Goal: Book appointment/travel/reservation

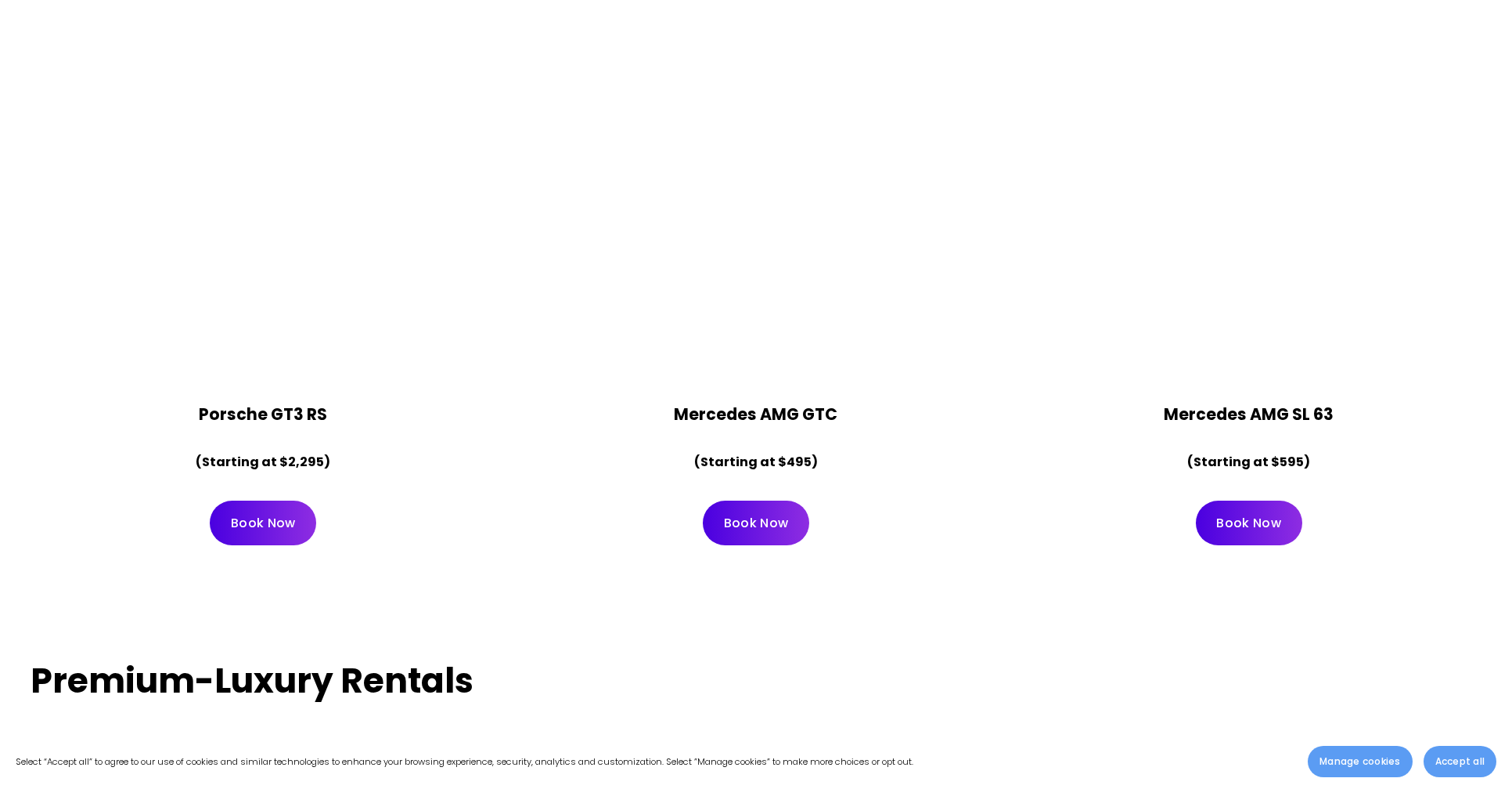
scroll to position [3211, 0]
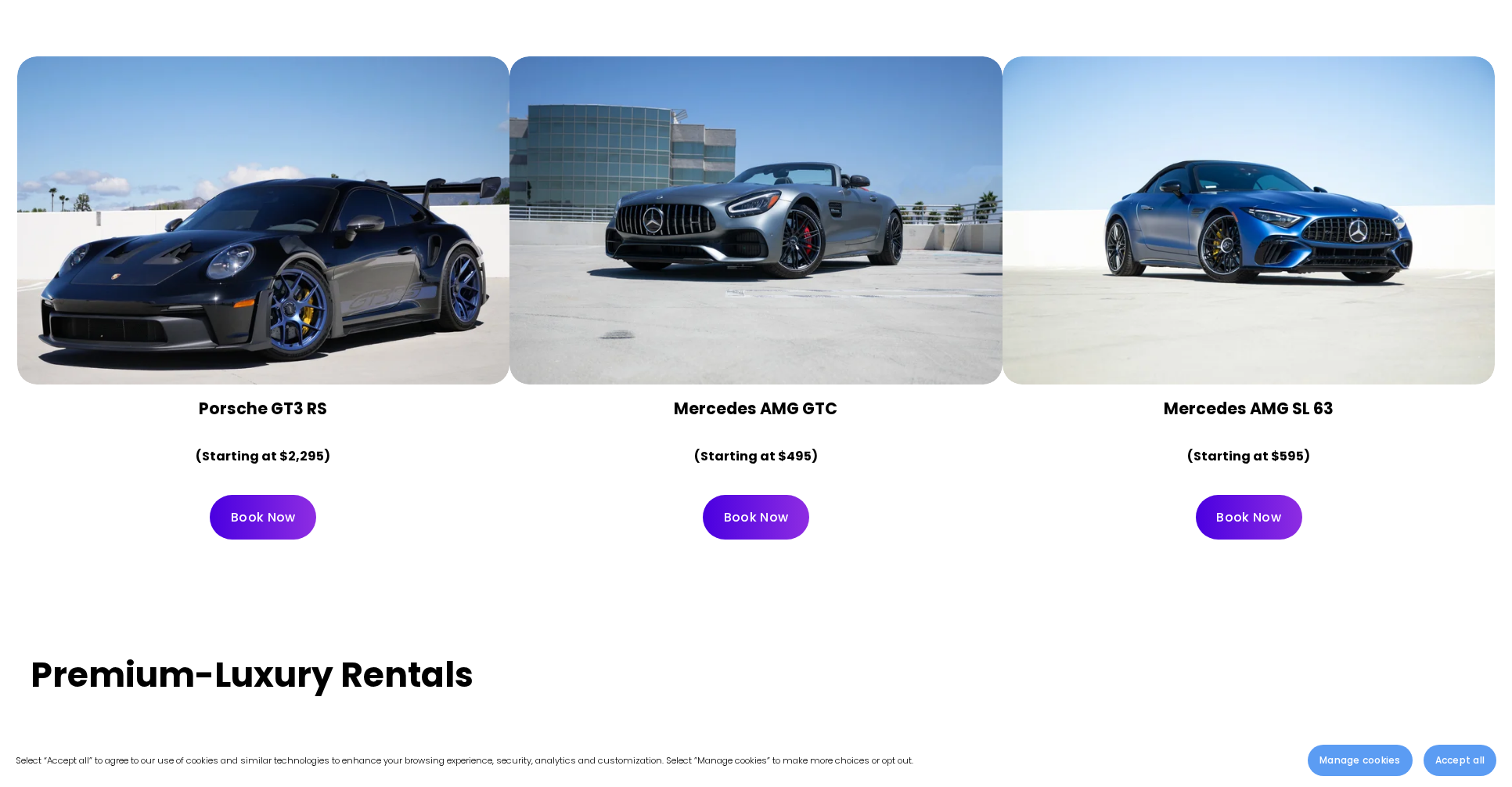
click at [1257, 495] on link "Book Now" at bounding box center [1248, 516] width 106 height 44
click at [1264, 495] on link "Book Now" at bounding box center [1248, 516] width 106 height 44
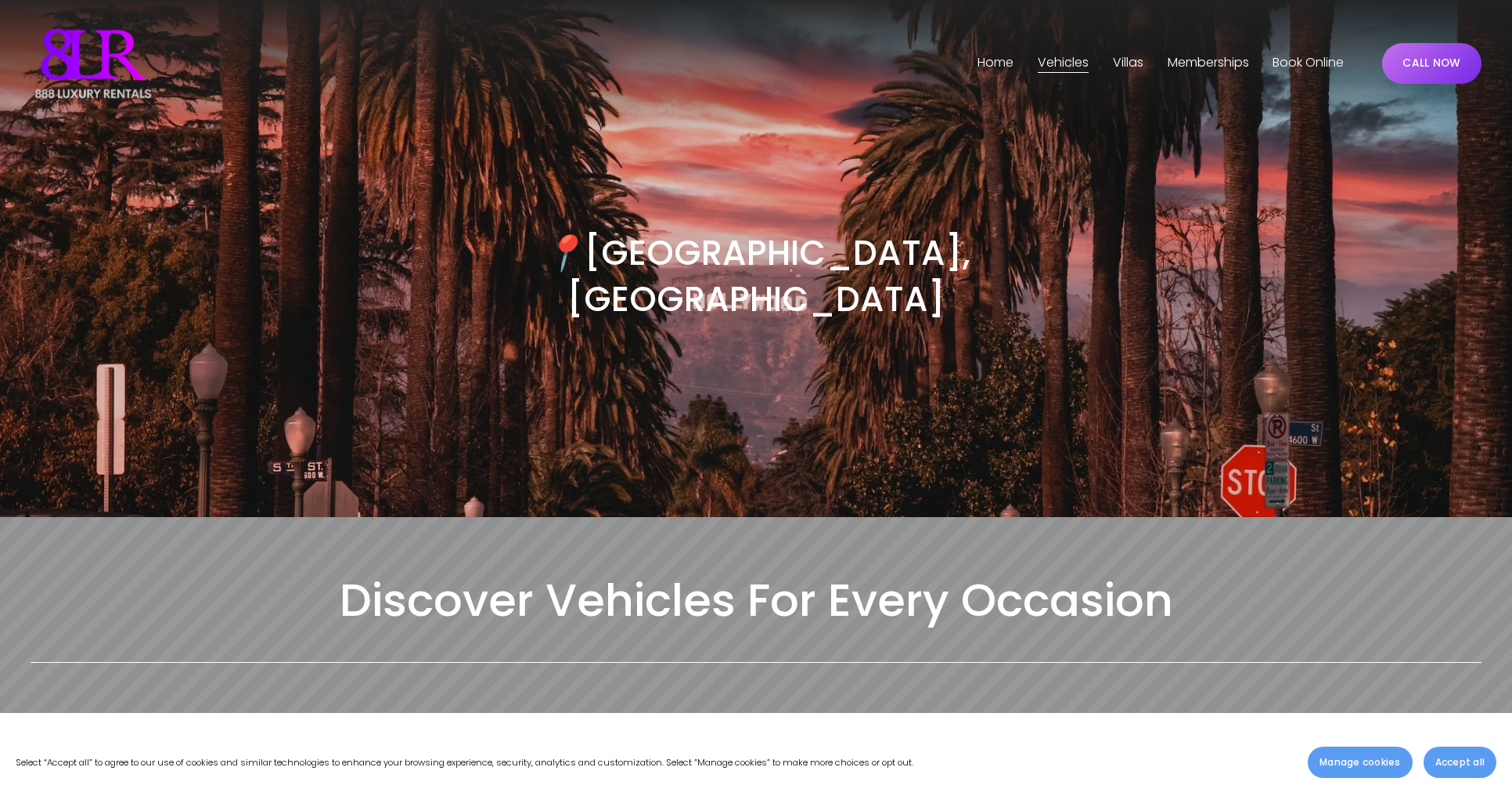
scroll to position [0, 0]
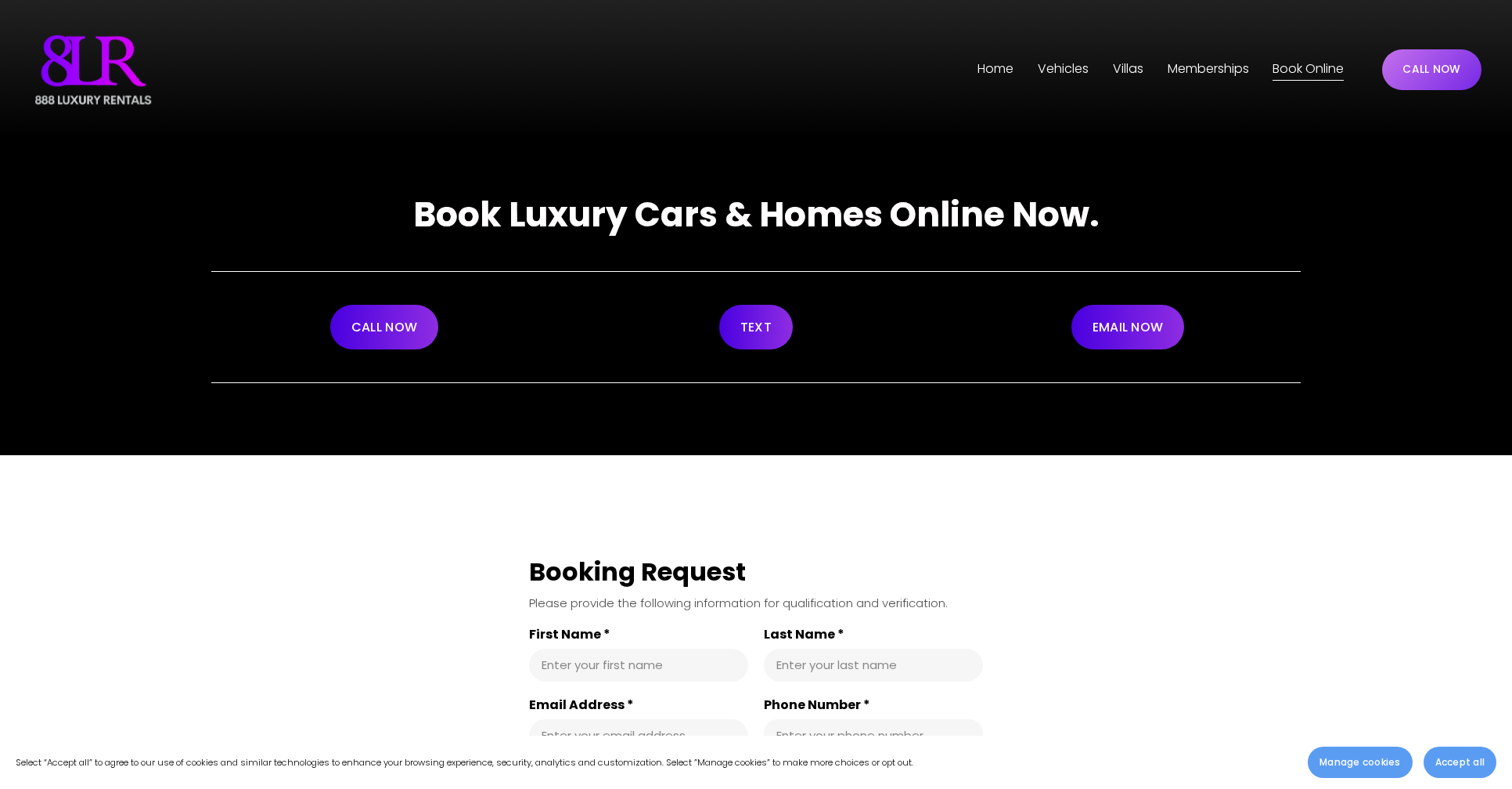
click at [400, 324] on link "CALL NOW" at bounding box center [384, 326] width 108 height 44
click at [398, 321] on link "CALL NOW" at bounding box center [384, 326] width 108 height 44
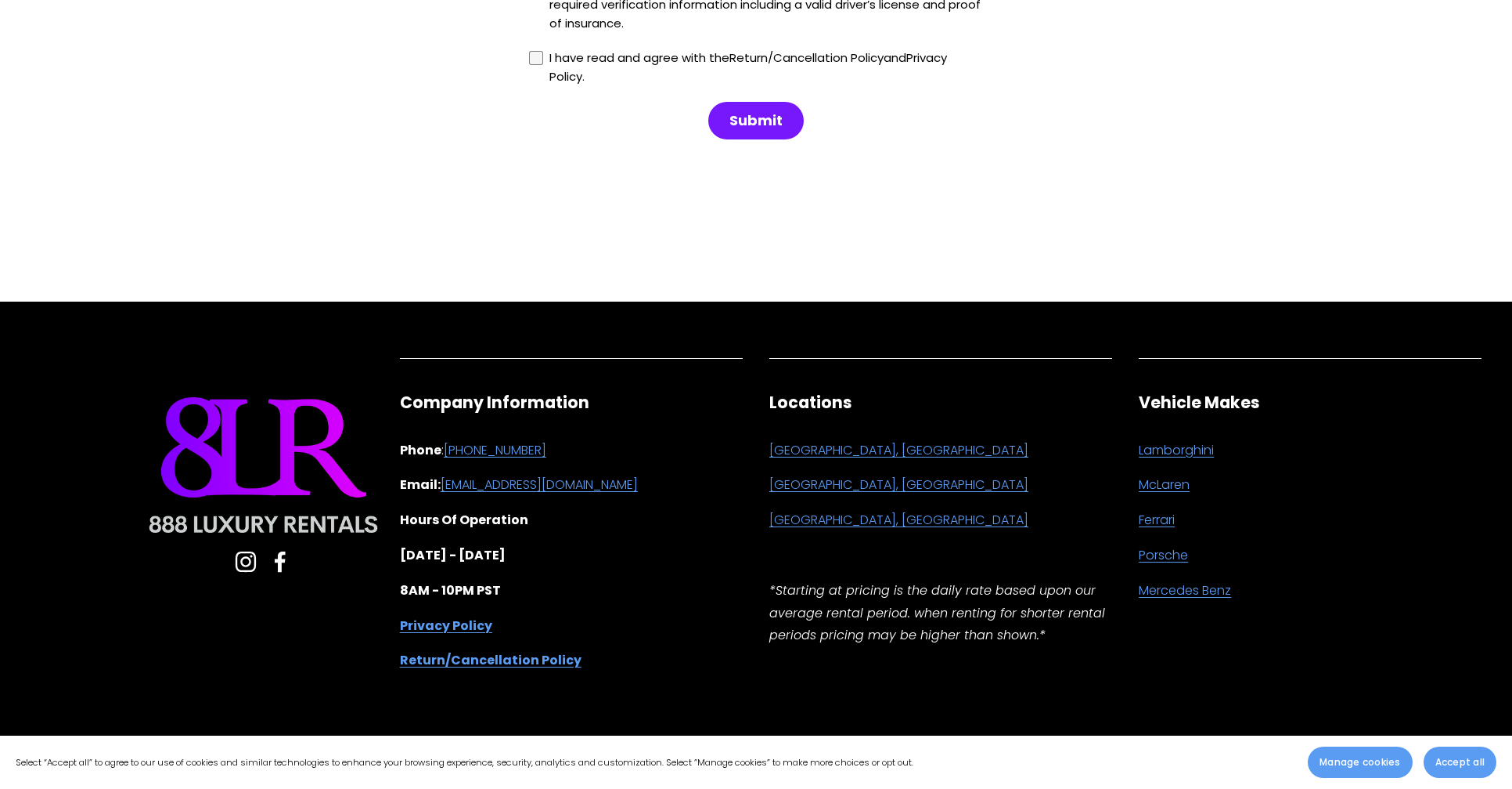
scroll to position [1918, 0]
click at [1334, 516] on p "Ferrari" at bounding box center [1310, 520] width 343 height 23
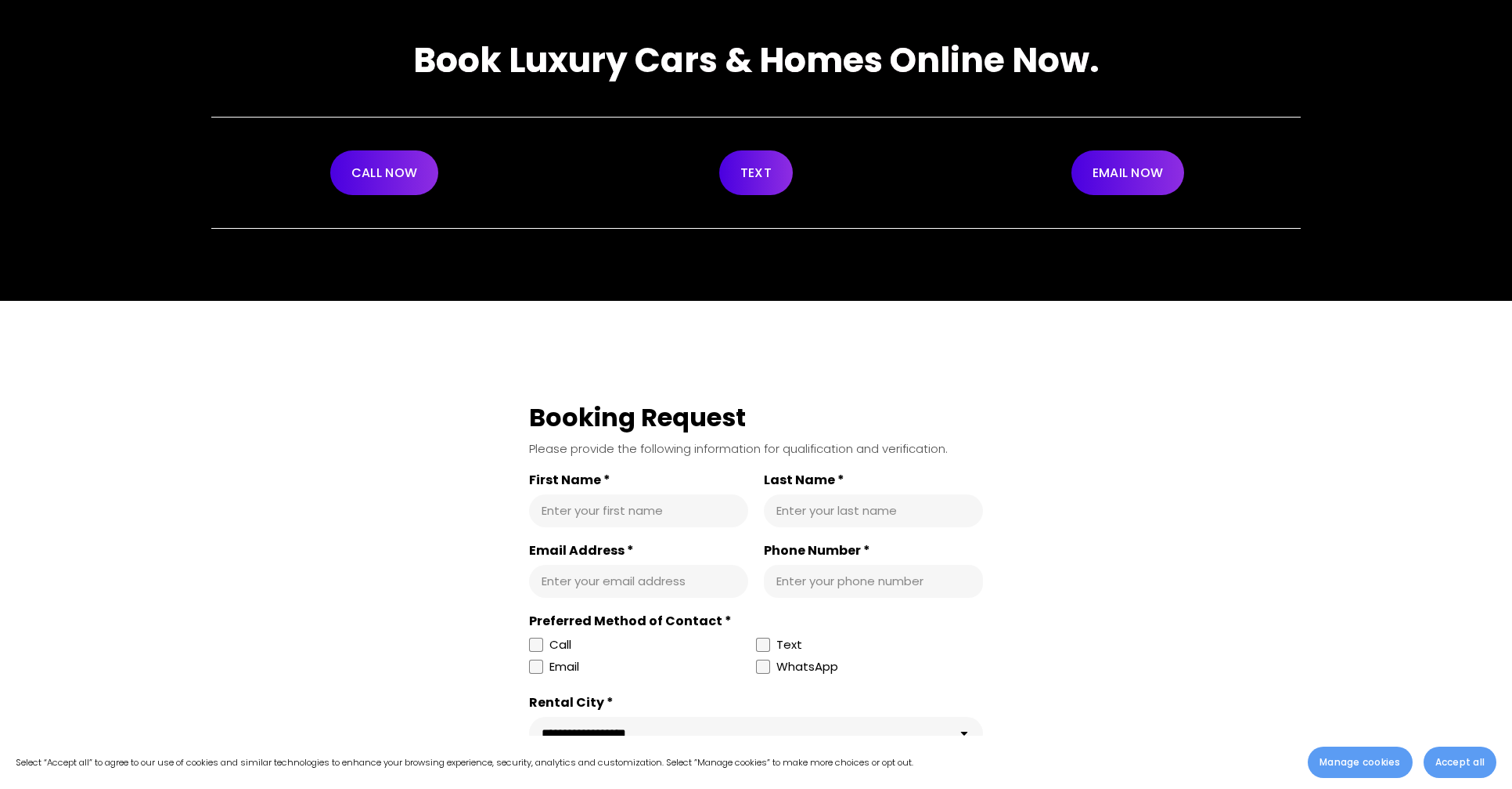
scroll to position [235, 0]
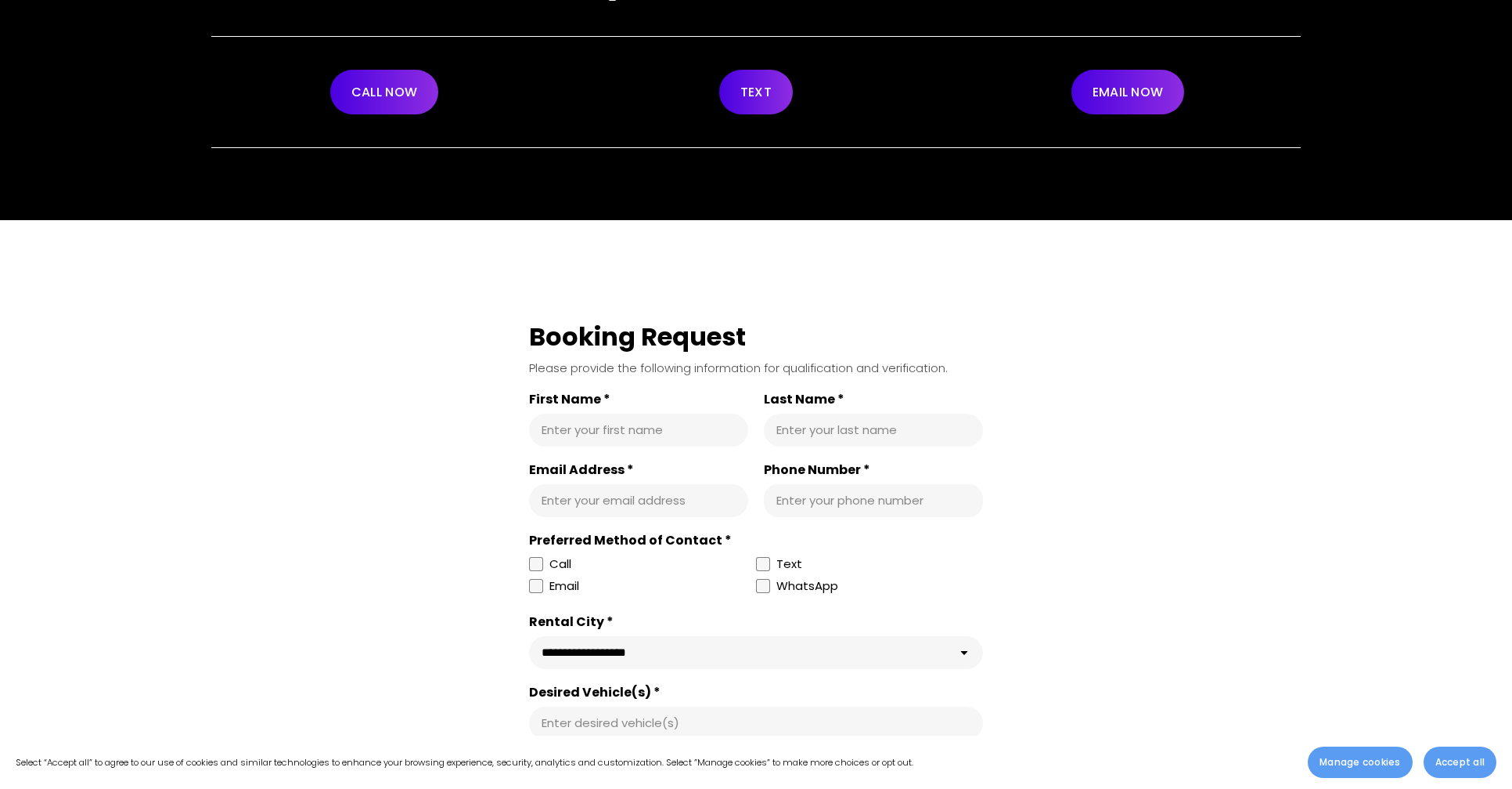
click at [756, 98] on link "TEXT" at bounding box center [756, 91] width 73 height 44
